Goal: Information Seeking & Learning: Understand process/instructions

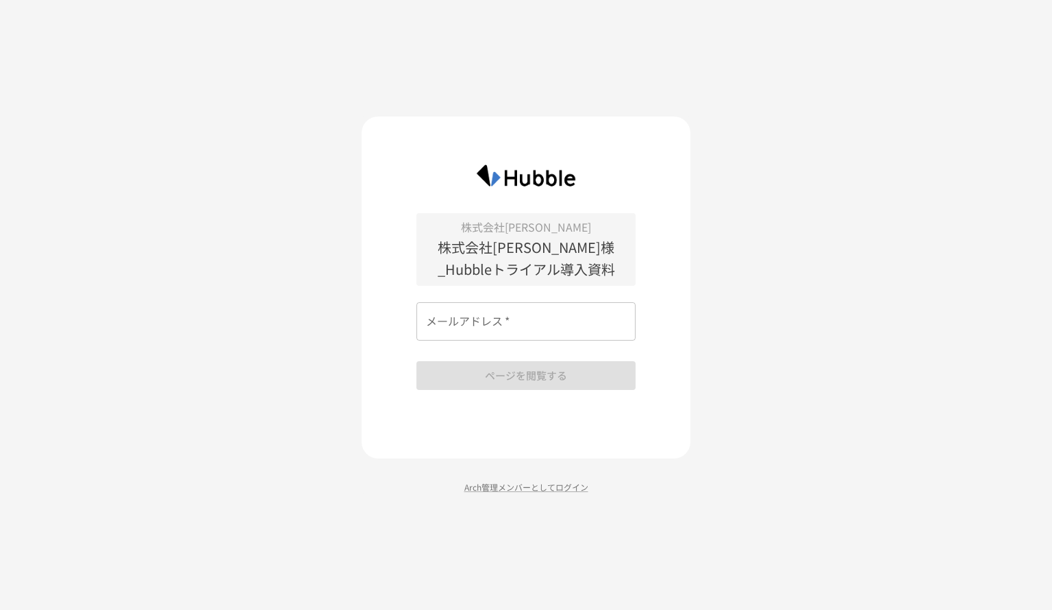
click at [493, 327] on input "メールアドレス   *" at bounding box center [526, 321] width 219 height 38
type input "**********"
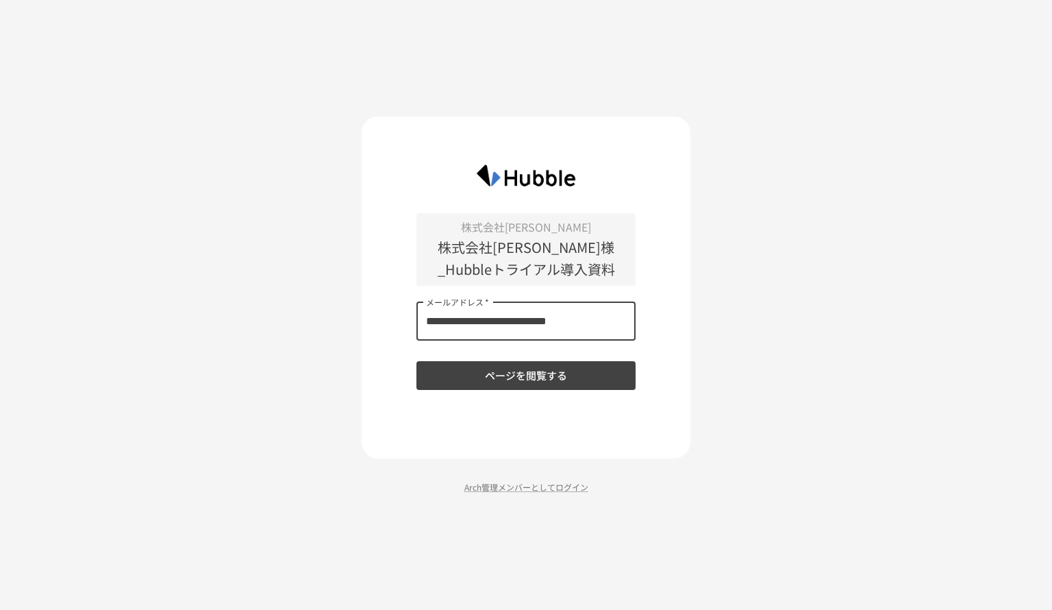
click at [554, 378] on button "ページを閲覧する" at bounding box center [526, 375] width 219 height 29
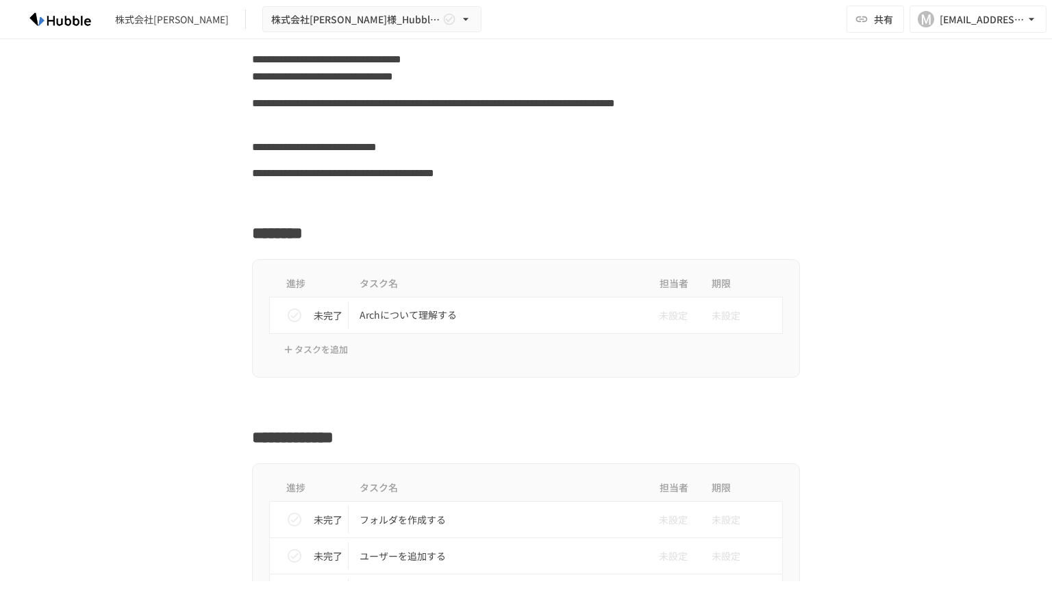
scroll to position [343, 0]
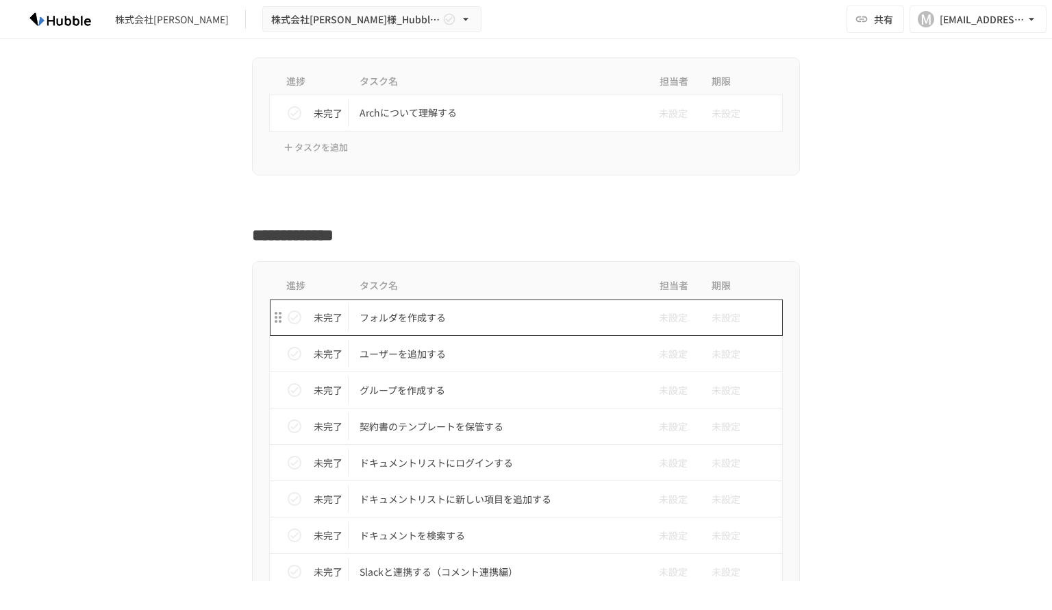
click at [419, 306] on td "フォルダを作成する" at bounding box center [497, 317] width 297 height 36
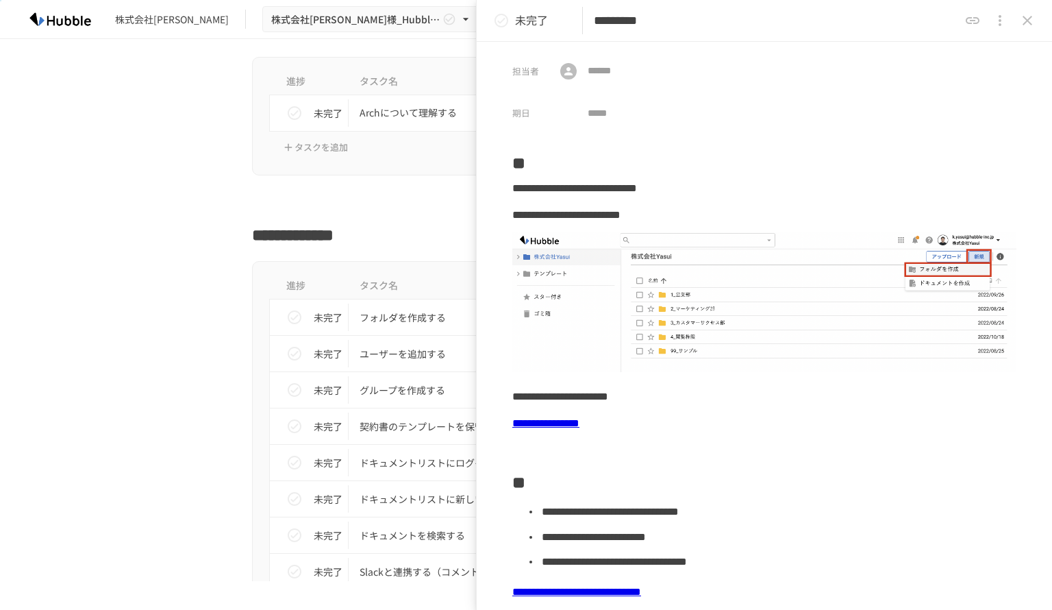
click at [1030, 21] on icon "close drawer" at bounding box center [1027, 20] width 16 height 16
